Goal: Information Seeking & Learning: Check status

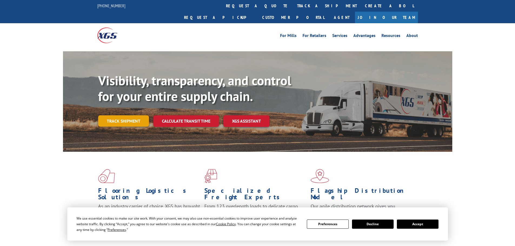
click at [140, 115] on link "Track shipment" at bounding box center [123, 120] width 51 height 11
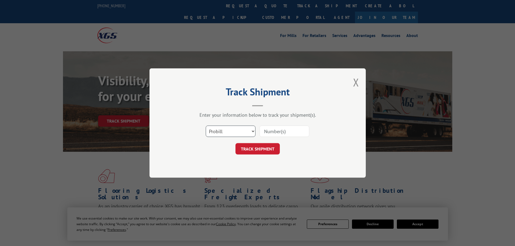
click at [247, 131] on select "Select category... Probill BOL PO" at bounding box center [231, 131] width 50 height 11
click at [206, 126] on select "Select category... Probill BOL PO" at bounding box center [231, 131] width 50 height 11
click at [294, 134] on input at bounding box center [284, 131] width 50 height 11
type input "17516270"
click at [267, 146] on button "TRACK SHIPMENT" at bounding box center [257, 148] width 44 height 11
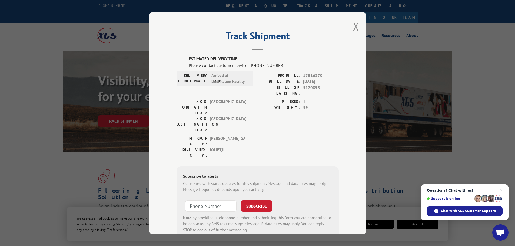
click at [358, 29] on div "Track Shipment ESTIMATED DELIVERY TIME: Please contact customer service: [PHONE…" at bounding box center [257, 123] width 216 height 222
click at [356, 26] on button "Close modal" at bounding box center [356, 26] width 6 height 14
